Goal: Task Accomplishment & Management: Manage account settings

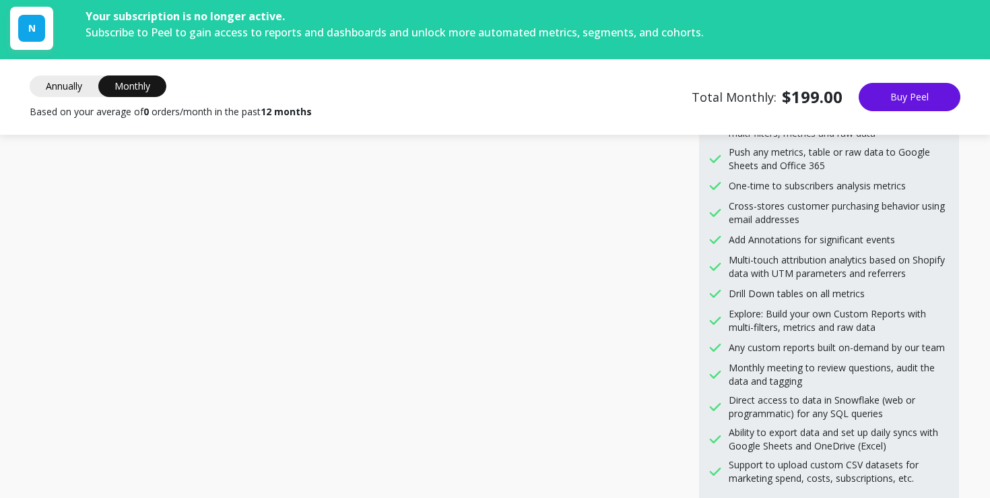
scroll to position [1020, 0]
